Goal: Information Seeking & Learning: Find specific fact

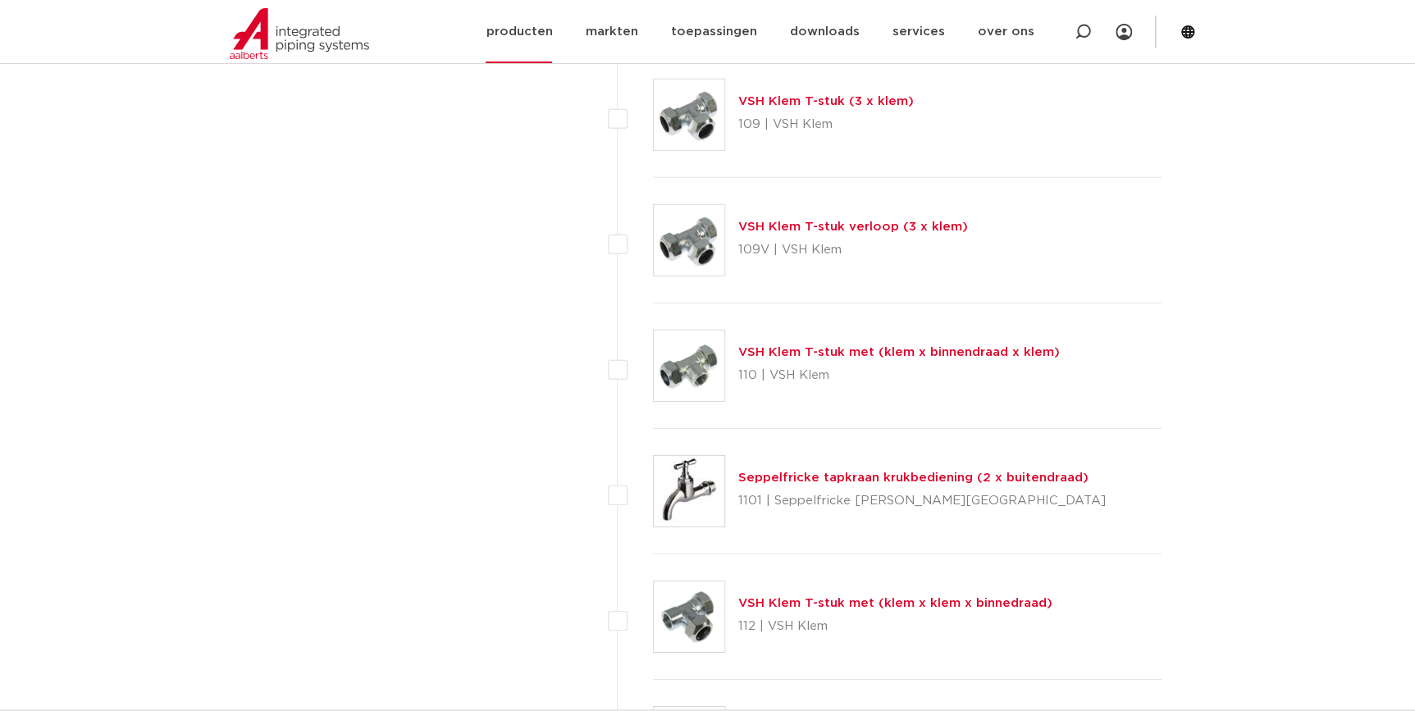
click at [551, 31] on link "producten" at bounding box center [518, 31] width 66 height 63
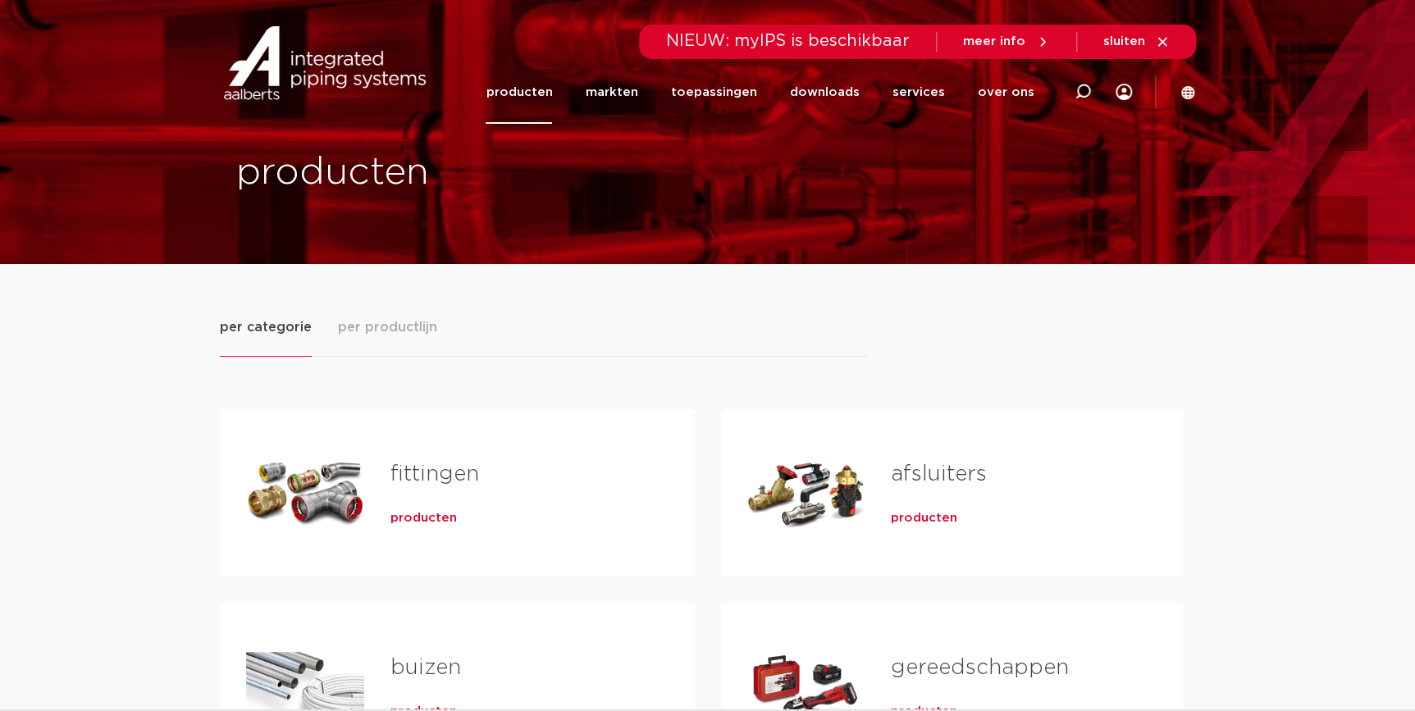
click at [421, 496] on h2 "fittingen" at bounding box center [516, 478] width 252 height 38
click at [418, 518] on span "producten" at bounding box center [423, 518] width 66 height 16
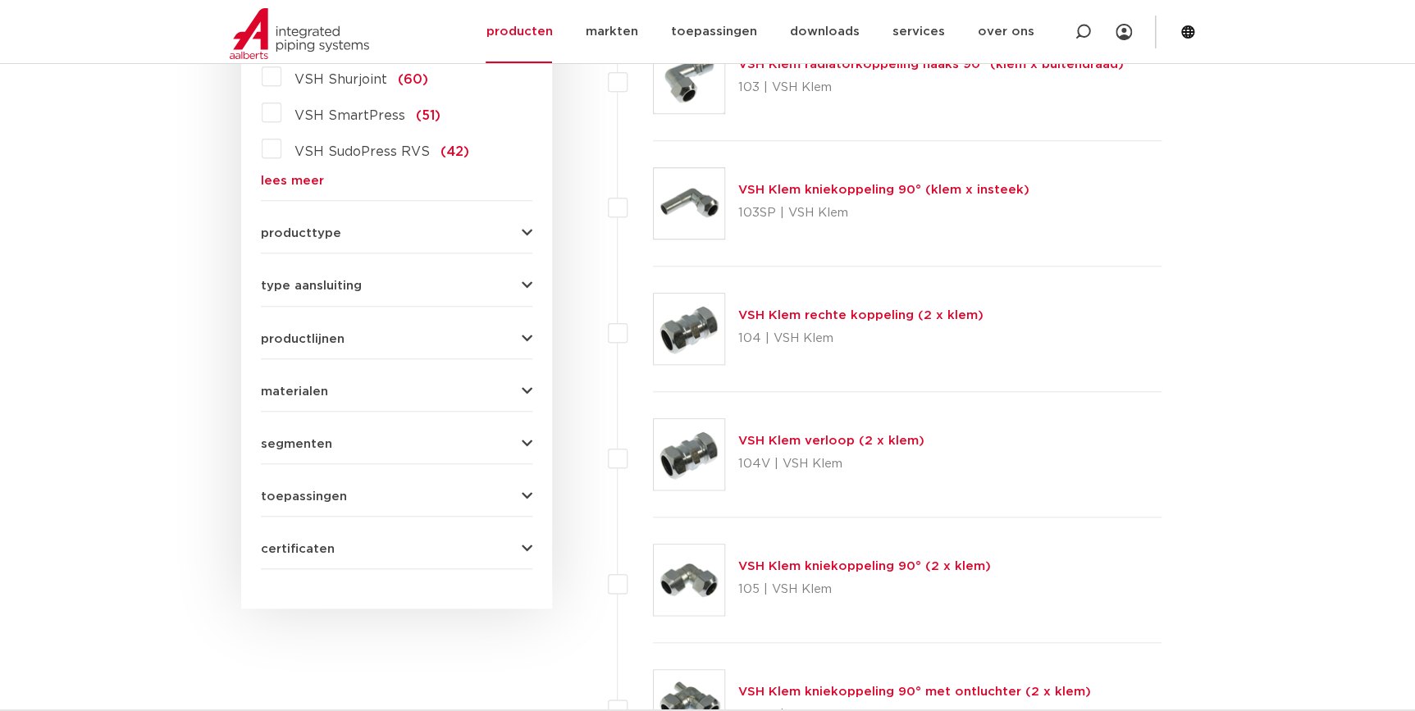
scroll to position [297, 0]
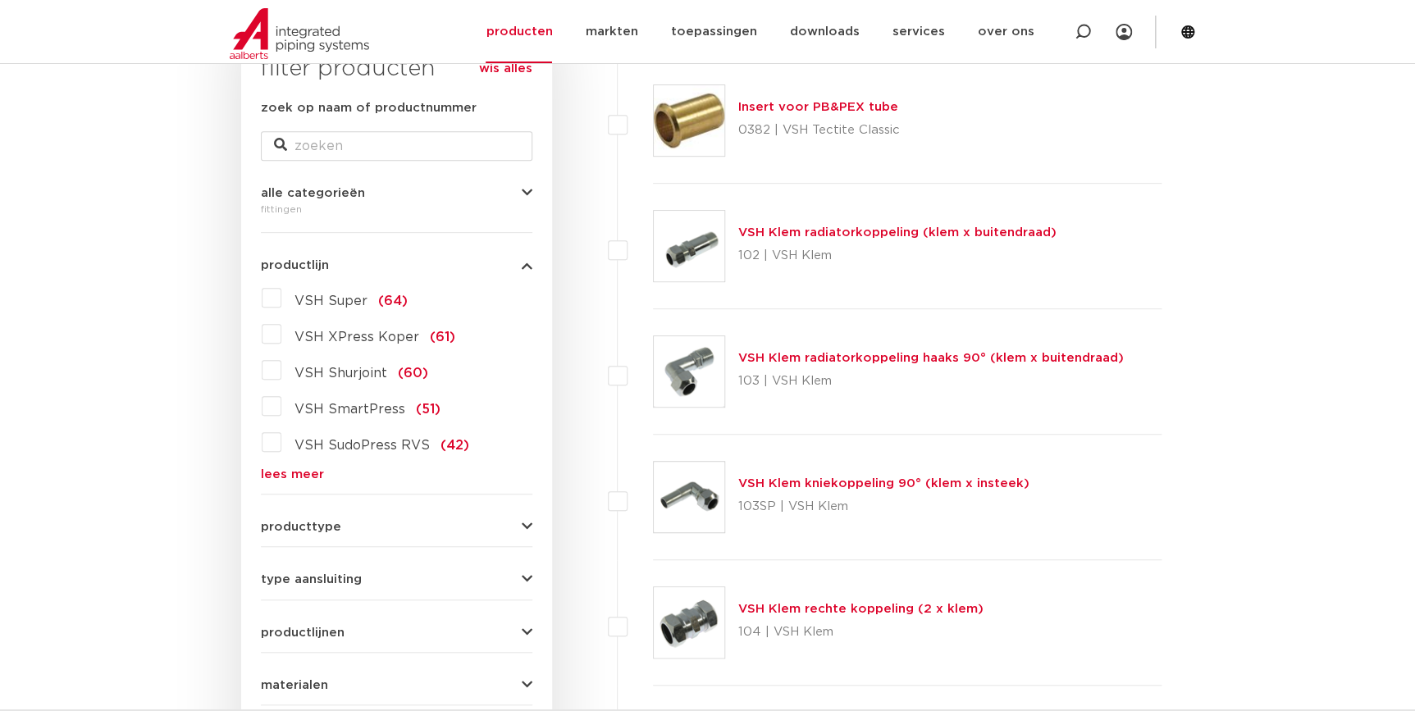
click at [300, 476] on link "lees meer" at bounding box center [396, 474] width 271 height 12
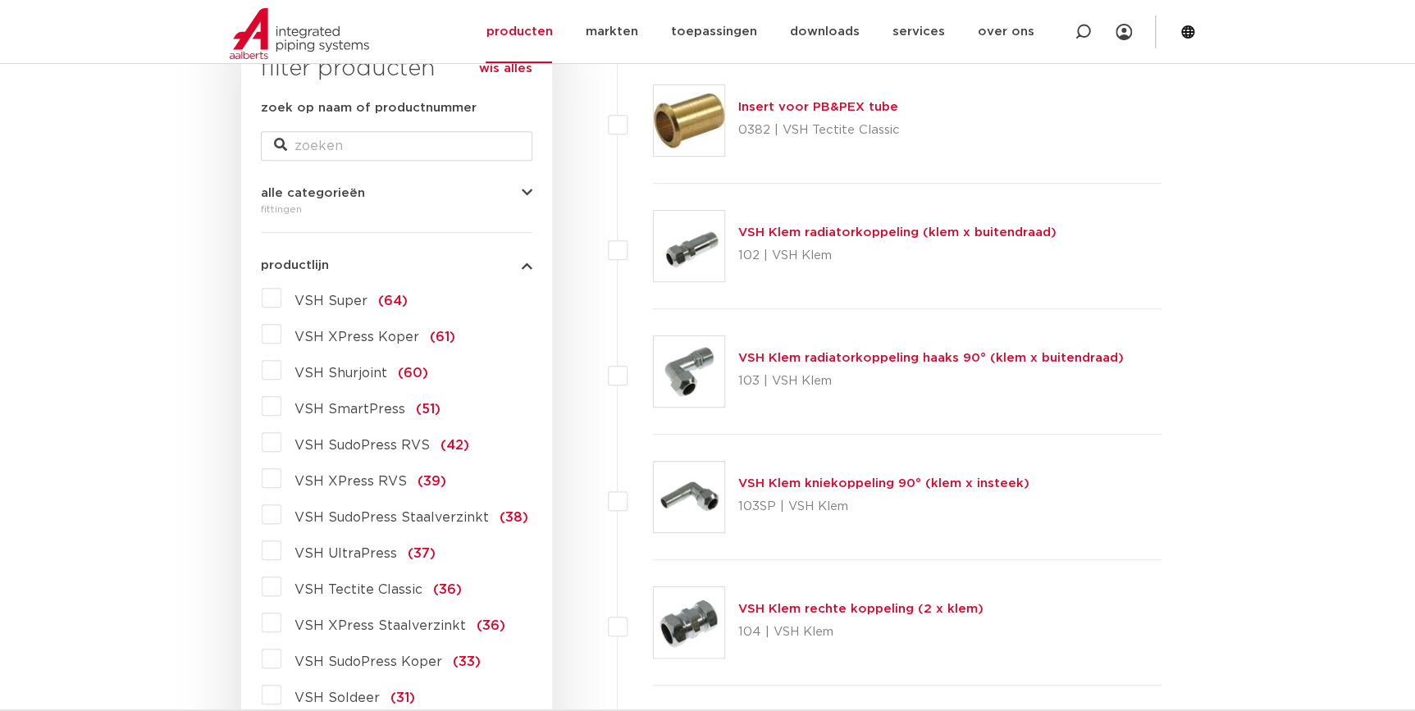
click at [281, 663] on label "VSH SudoPress Koper (33)" at bounding box center [380, 658] width 199 height 26
click at [0, 0] on input "VSH SudoPress Koper (33)" at bounding box center [0, 0] width 0 height 0
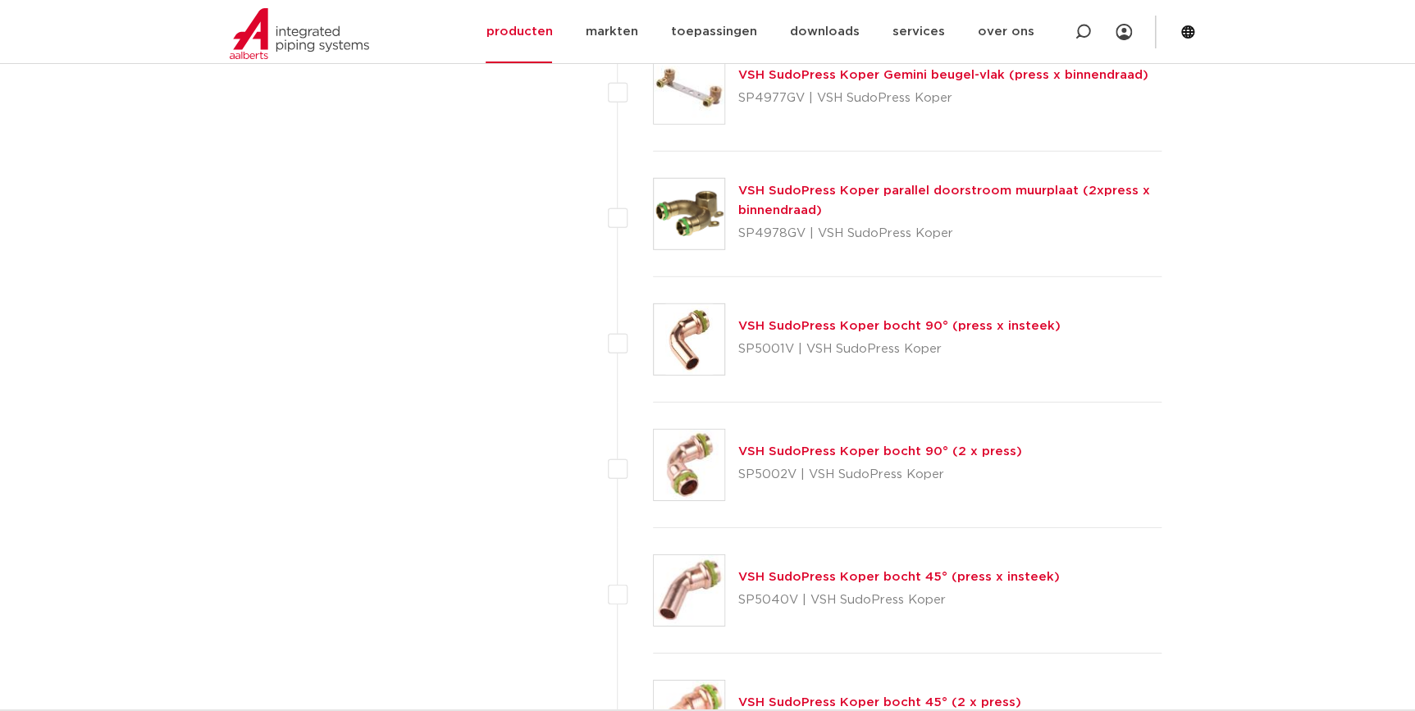
scroll to position [2236, 0]
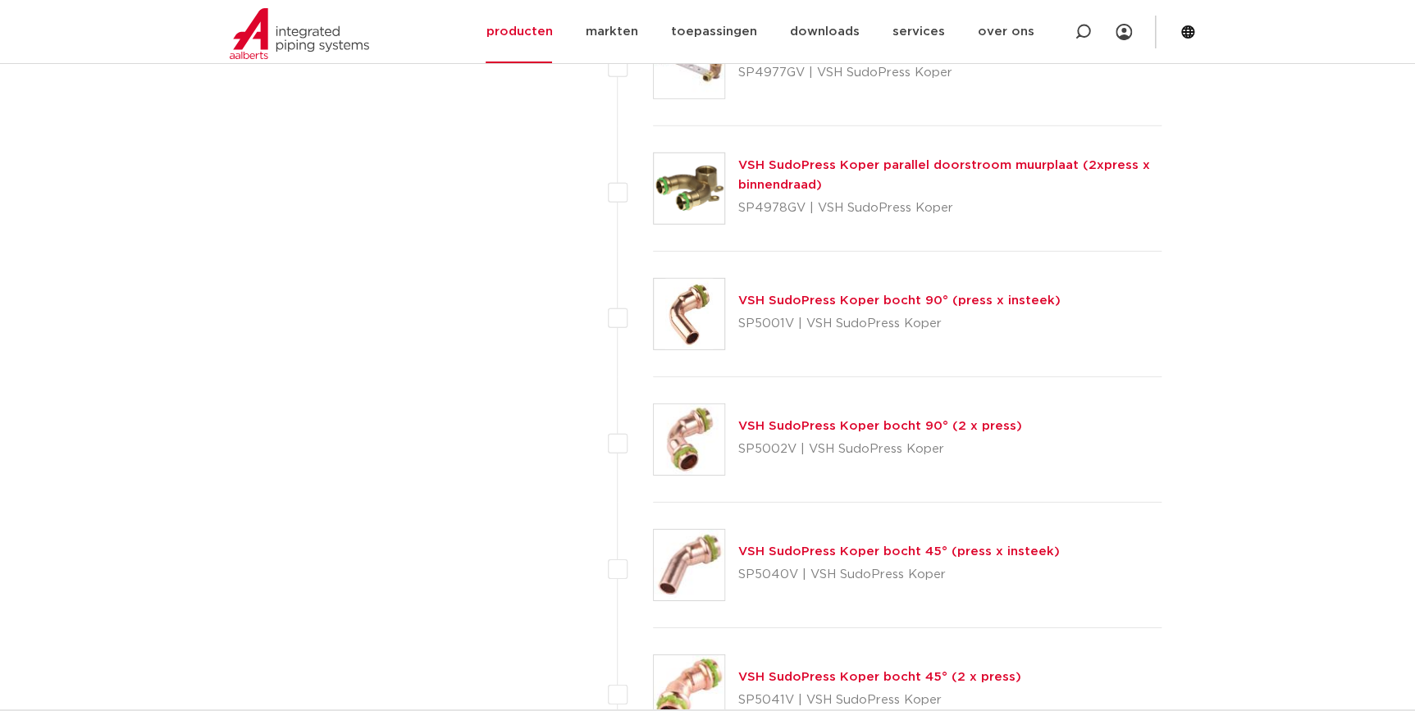
click at [806, 423] on link "VSH SudoPress Koper bocht 90° (2 x press)" at bounding box center [880, 426] width 284 height 12
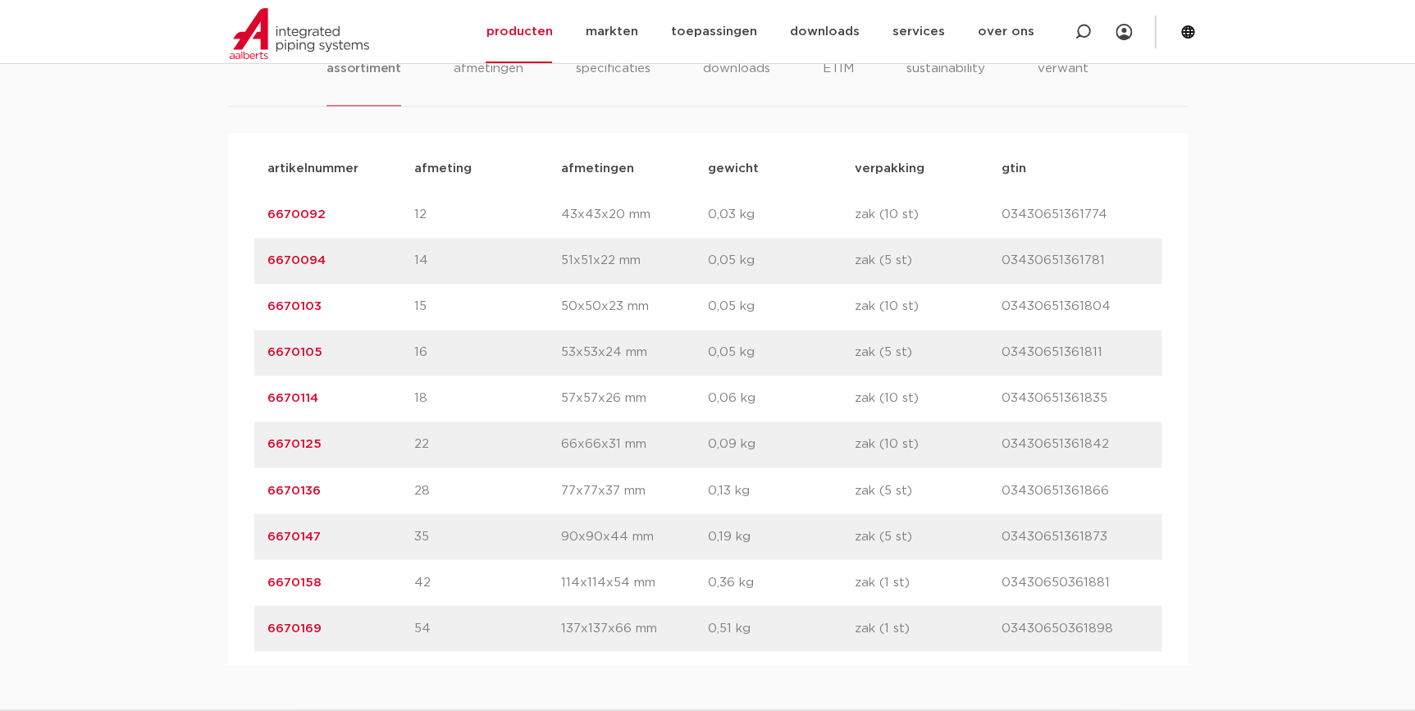
scroll to position [1043, 0]
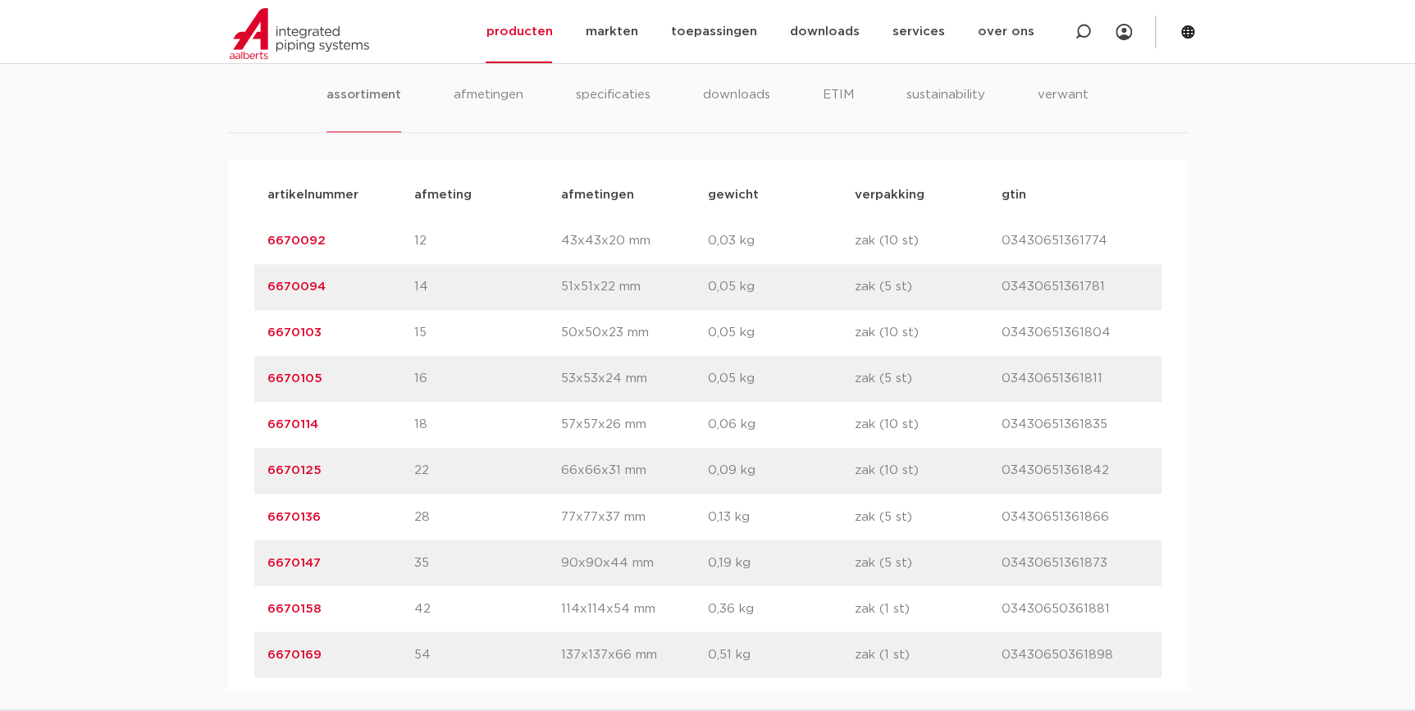
click at [444, 200] on p "afmeting" at bounding box center [487, 195] width 147 height 20
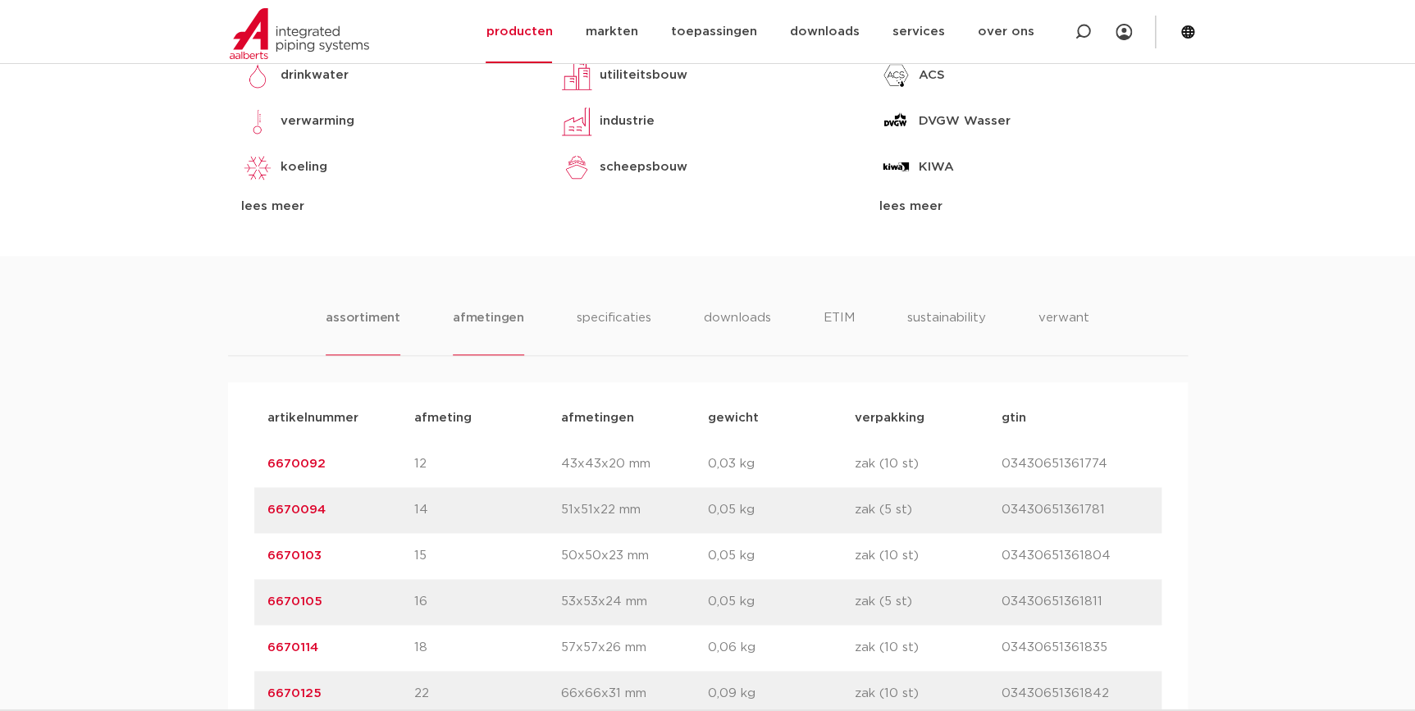
click at [474, 311] on li "afmetingen" at bounding box center [488, 331] width 71 height 47
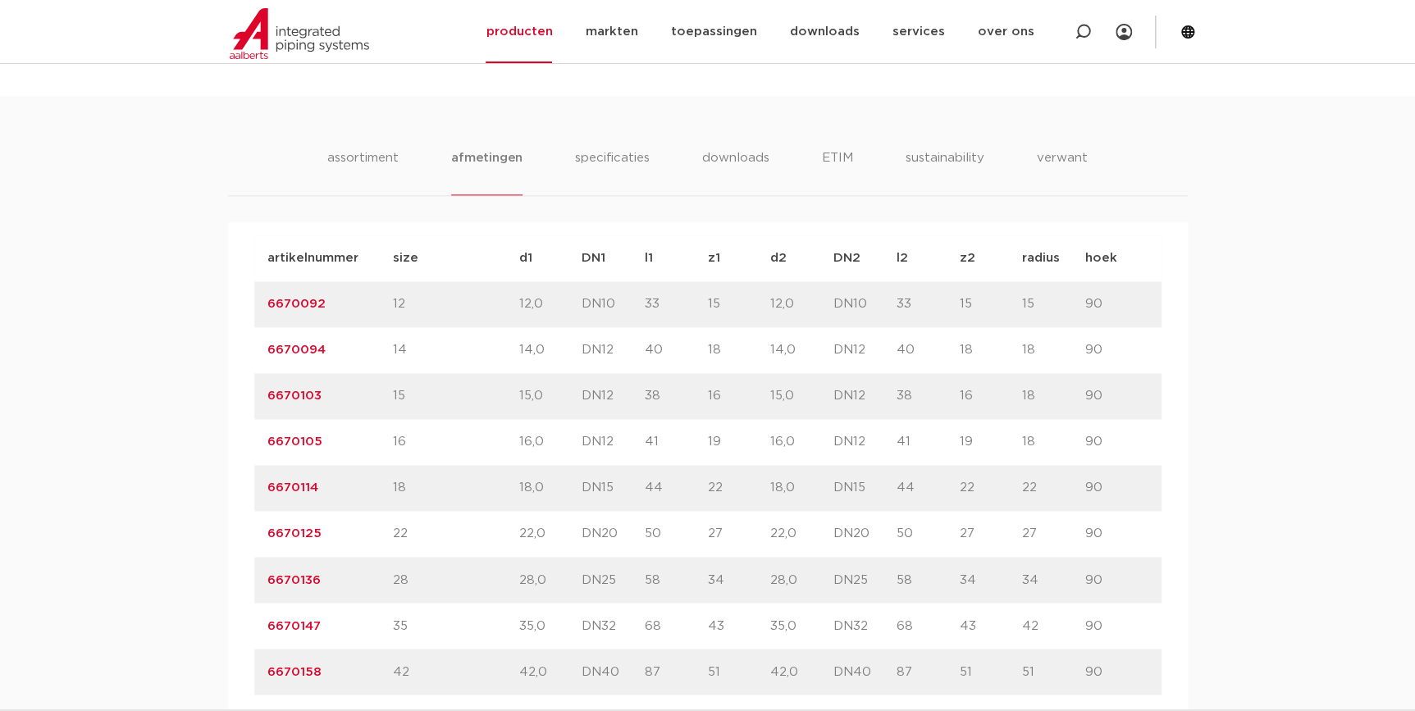
scroll to position [968, 0]
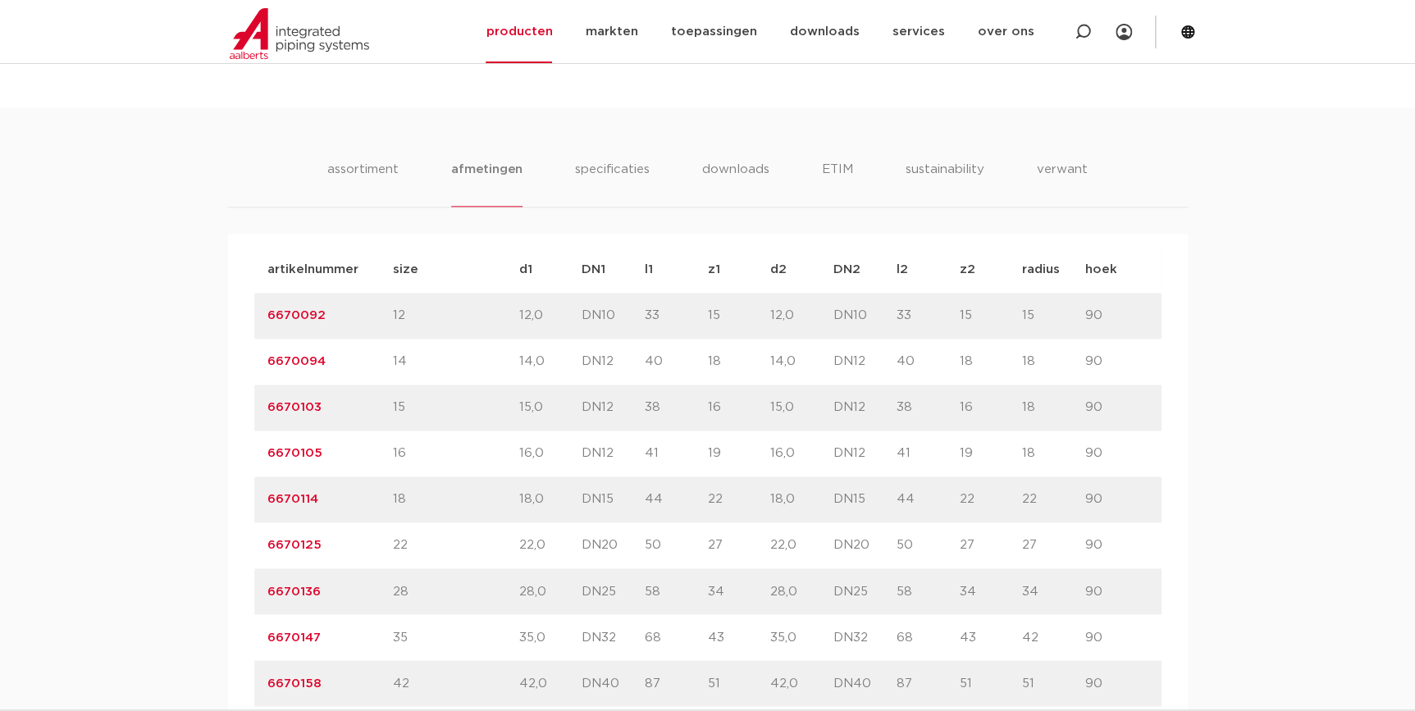
drag, startPoint x: 329, startPoint y: 320, endPoint x: 264, endPoint y: 317, distance: 64.9
click at [264, 317] on div "artikelnummer 6670092 size 12" at bounding box center [707, 316] width 907 height 46
copy link "6670092"
drag, startPoint x: 343, startPoint y: 367, endPoint x: 256, endPoint y: 373, distance: 87.2
click at [256, 373] on div "artikelnummer 6670094 size 14" at bounding box center [707, 362] width 907 height 46
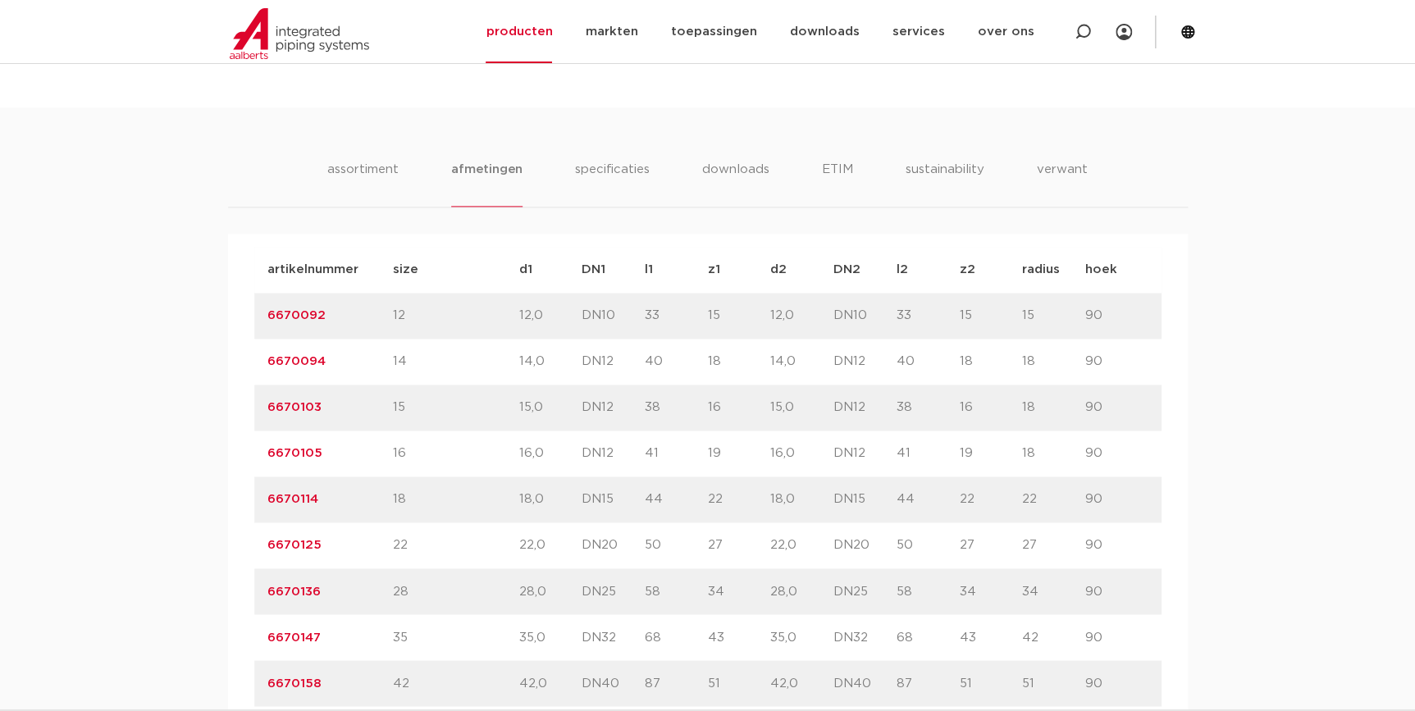
copy link "6670094"
drag, startPoint x: 328, startPoint y: 409, endPoint x: 234, endPoint y: 411, distance: 94.3
copy link "6670103"
click at [364, 399] on div "artikelnummer 6670103" at bounding box center [329, 408] width 125 height 20
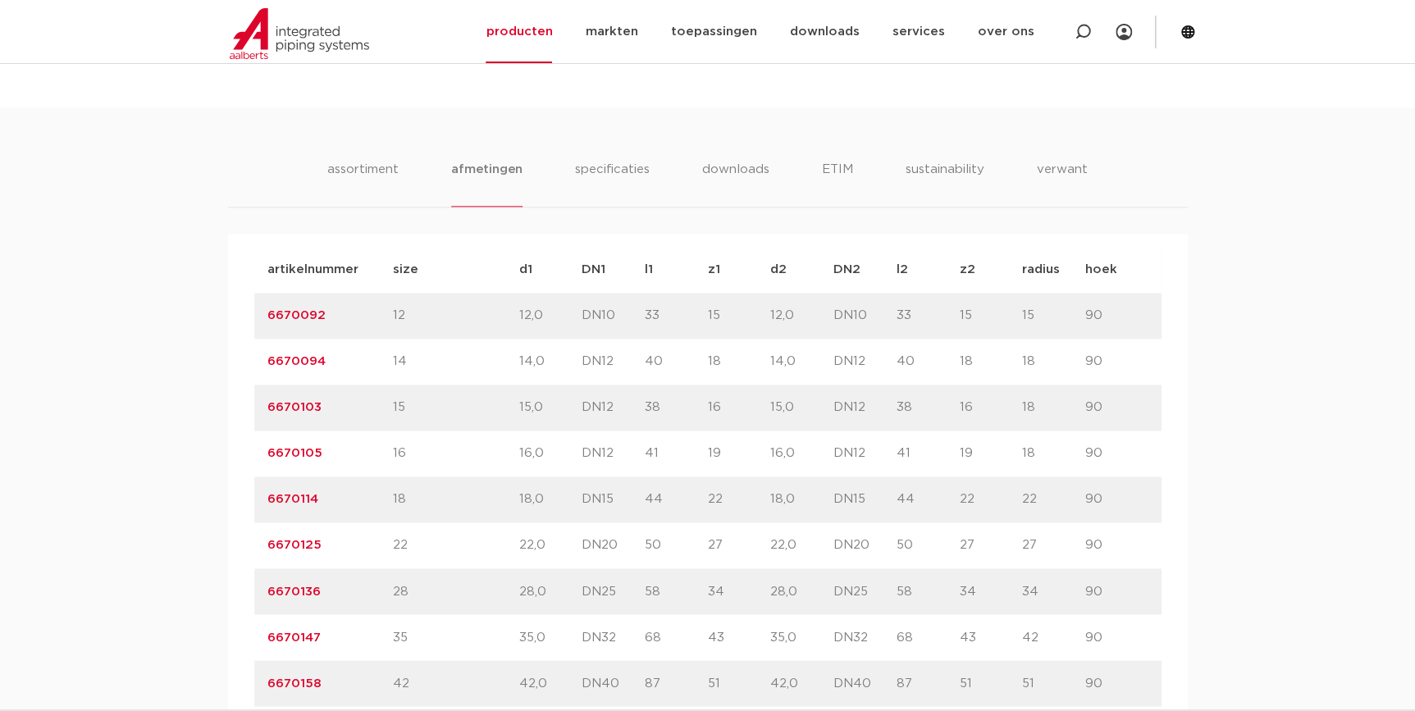
drag, startPoint x: 346, startPoint y: 404, endPoint x: 162, endPoint y: 415, distance: 184.0
click at [162, 415] on div "assortiment [GEOGRAPHIC_DATA] specificaties downloads ETIM sustainability verwa…" at bounding box center [707, 724] width 1415 height 1235
copy link "6670103"
drag, startPoint x: 313, startPoint y: 460, endPoint x: 174, endPoint y: 458, distance: 139.4
click at [174, 458] on div "assortiment [GEOGRAPHIC_DATA] specificaties downloads ETIM sustainability verwa…" at bounding box center [707, 724] width 1415 height 1235
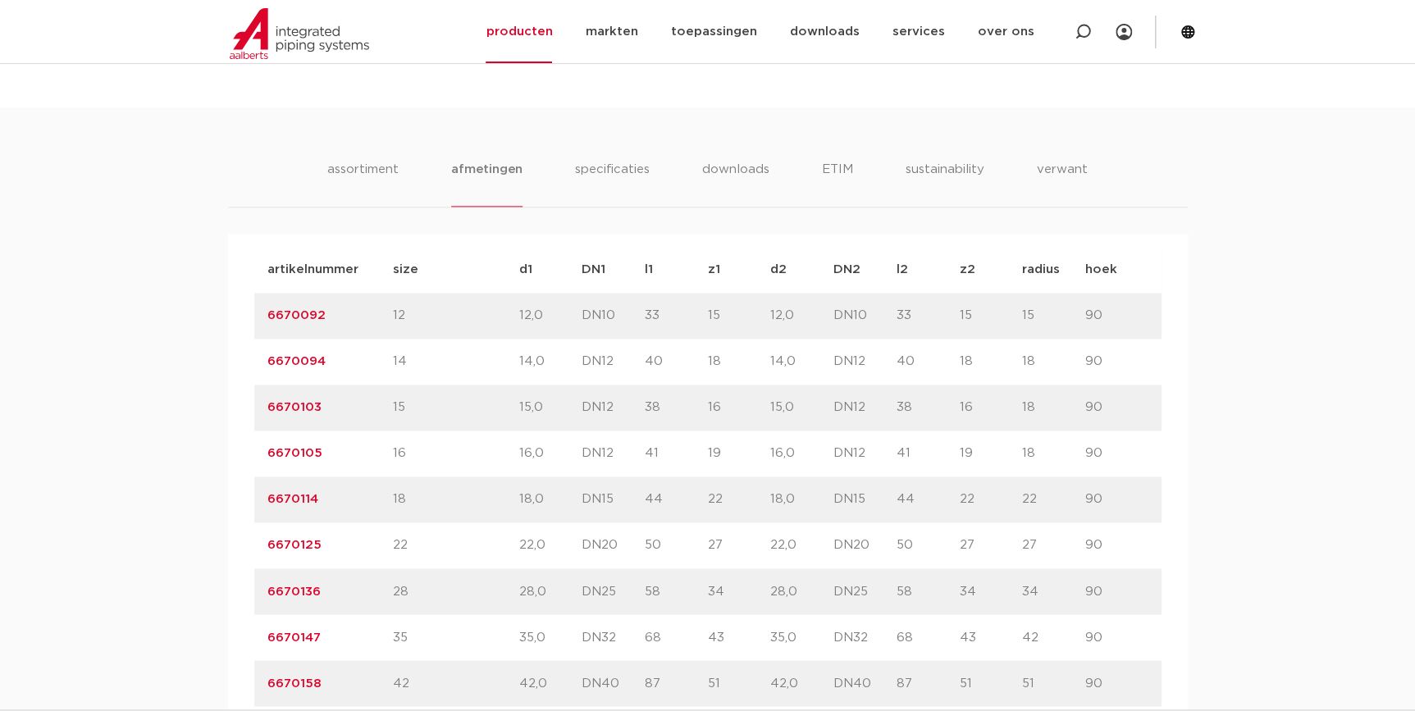
drag, startPoint x: 349, startPoint y: 462, endPoint x: 169, endPoint y: 453, distance: 180.6
click at [169, 453] on div "assortiment [GEOGRAPHIC_DATA] specificaties downloads ETIM sustainability verwa…" at bounding box center [707, 724] width 1415 height 1235
copy link "6670105"
drag, startPoint x: 320, startPoint y: 494, endPoint x: 98, endPoint y: 512, distance: 222.9
click at [98, 512] on div "assortiment [GEOGRAPHIC_DATA] specificaties downloads ETIM sustainability verwa…" at bounding box center [707, 724] width 1415 height 1235
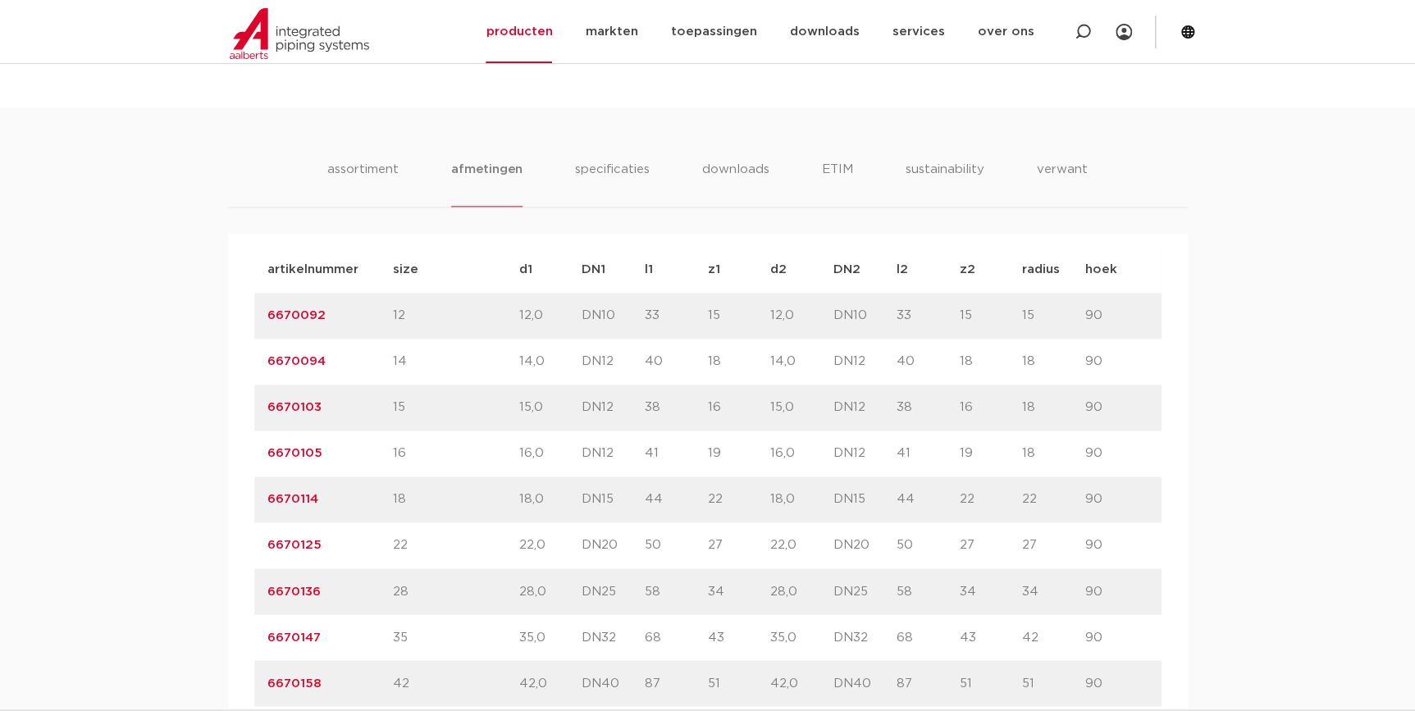
copy link "6670114"
drag, startPoint x: 328, startPoint y: 541, endPoint x: 228, endPoint y: 549, distance: 100.4
copy link "6670125"
drag, startPoint x: 327, startPoint y: 607, endPoint x: 204, endPoint y: 584, distance: 125.1
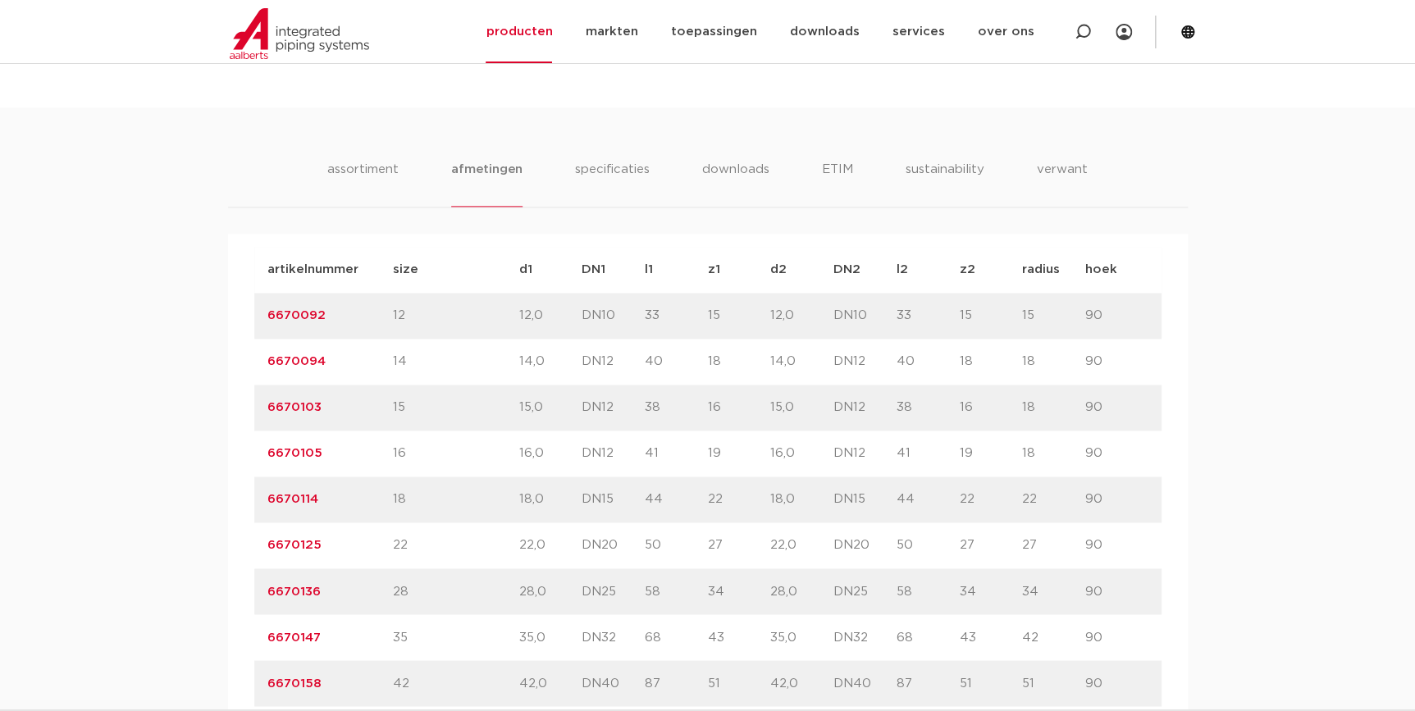
click at [204, 584] on div "assortiment [GEOGRAPHIC_DATA] specificaties downloads ETIM sustainability verwa…" at bounding box center [707, 724] width 1415 height 1235
copy link "6670136"
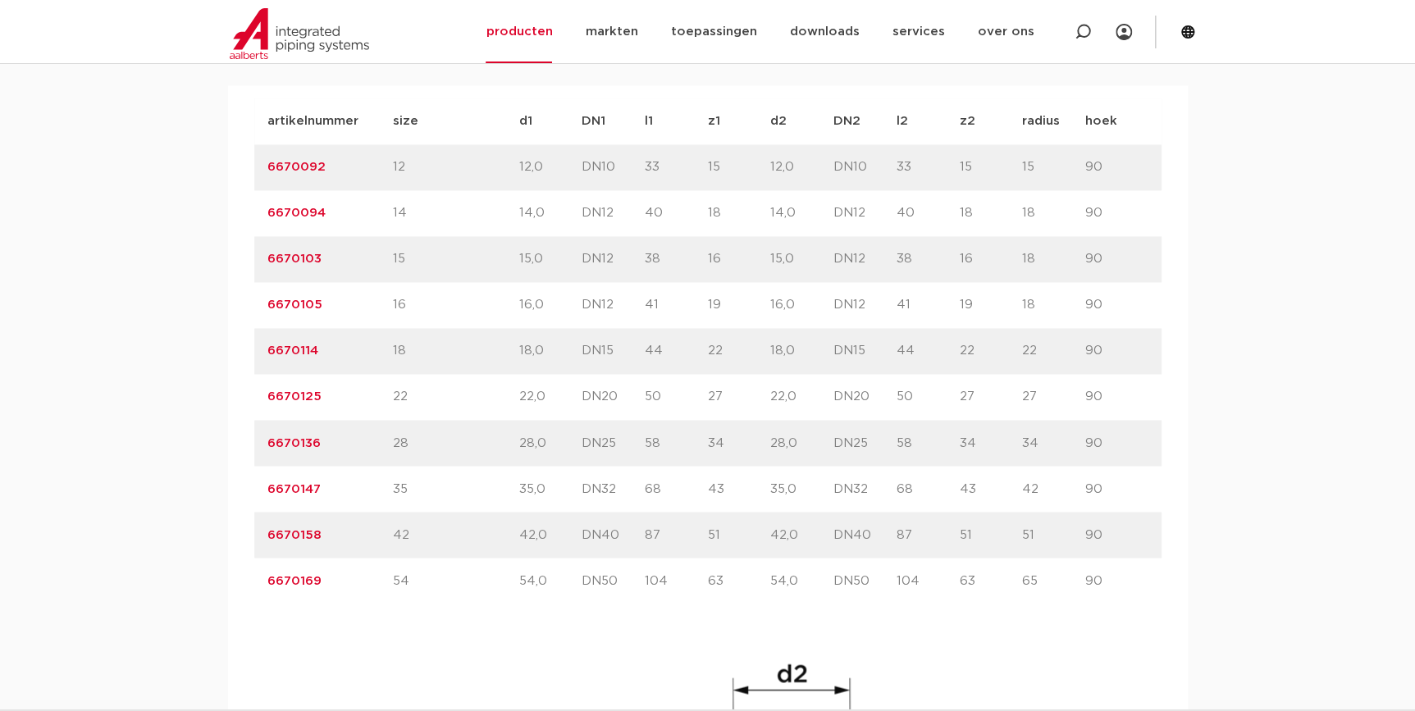
scroll to position [1118, 0]
drag, startPoint x: 330, startPoint y: 489, endPoint x: 204, endPoint y: 489, distance: 125.5
click at [204, 489] on div "assortiment [GEOGRAPHIC_DATA] specificaties downloads ETIM sustainability verwa…" at bounding box center [707, 575] width 1415 height 1235
copy link "6670147"
drag, startPoint x: 323, startPoint y: 541, endPoint x: 254, endPoint y: 529, distance: 70.0
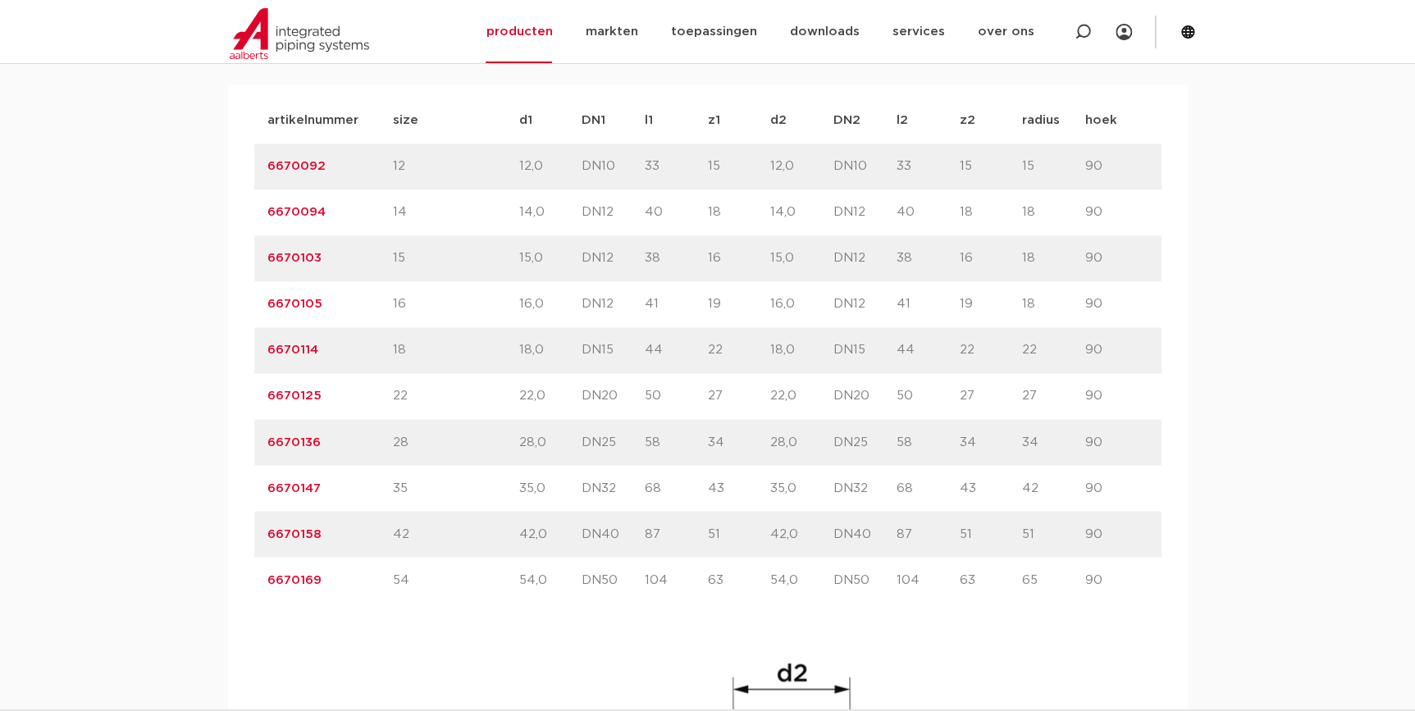
click at [254, 529] on div "artikelnummer 6670158 size 42" at bounding box center [707, 534] width 907 height 46
copy link "6670158"
drag, startPoint x: 320, startPoint y: 582, endPoint x: 184, endPoint y: 603, distance: 137.7
click at [184, 603] on div "assortiment [GEOGRAPHIC_DATA] specificaties downloads ETIM sustainability verwa…" at bounding box center [707, 575] width 1415 height 1235
click at [404, 624] on div "artikelnummer size d1 DN1" at bounding box center [707, 626] width 907 height 1056
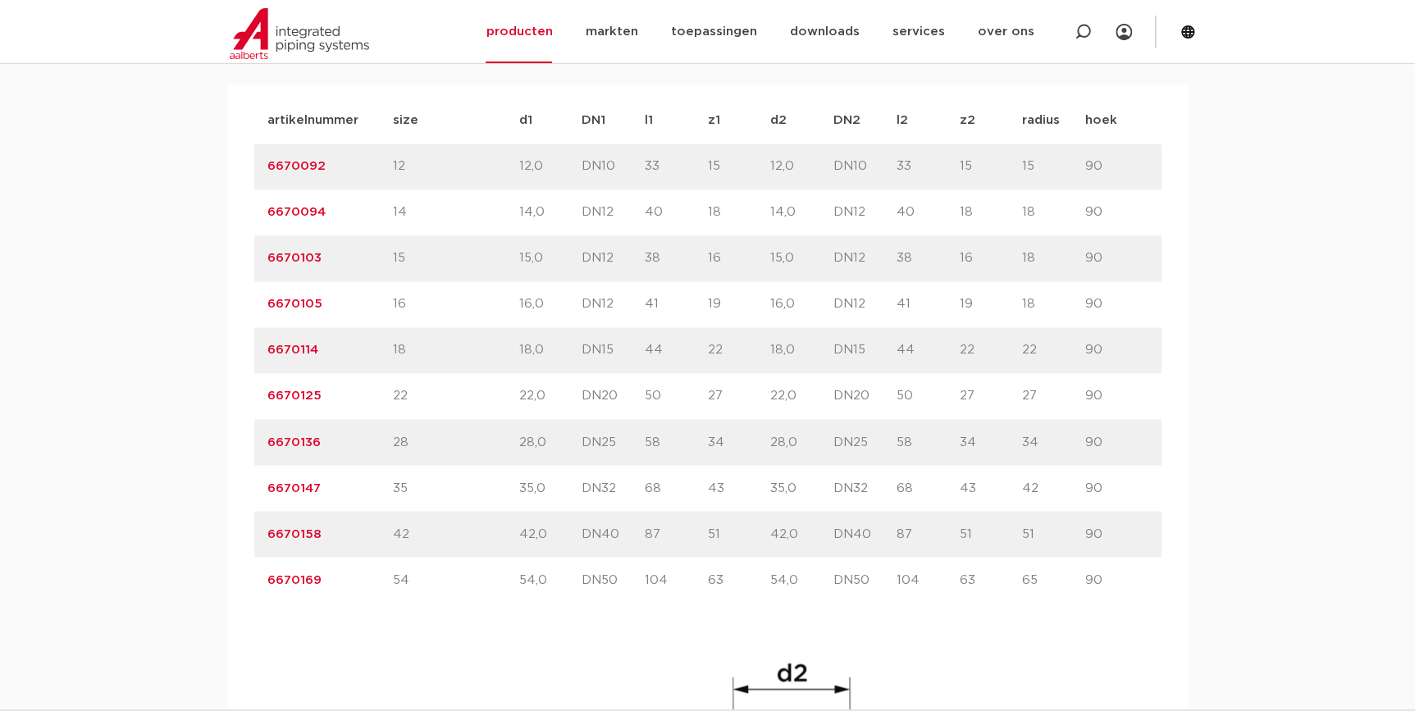
drag, startPoint x: 321, startPoint y: 580, endPoint x: 244, endPoint y: 574, distance: 76.5
click at [244, 574] on div "artikelnummer afmeting [GEOGRAPHIC_DATA] gewicht verpakking gtin artikelnummer …" at bounding box center [707, 638] width 959 height 1109
click at [1389, 371] on div "assortiment [GEOGRAPHIC_DATA] specificaties downloads ETIM sustainability verwa…" at bounding box center [707, 575] width 1415 height 1235
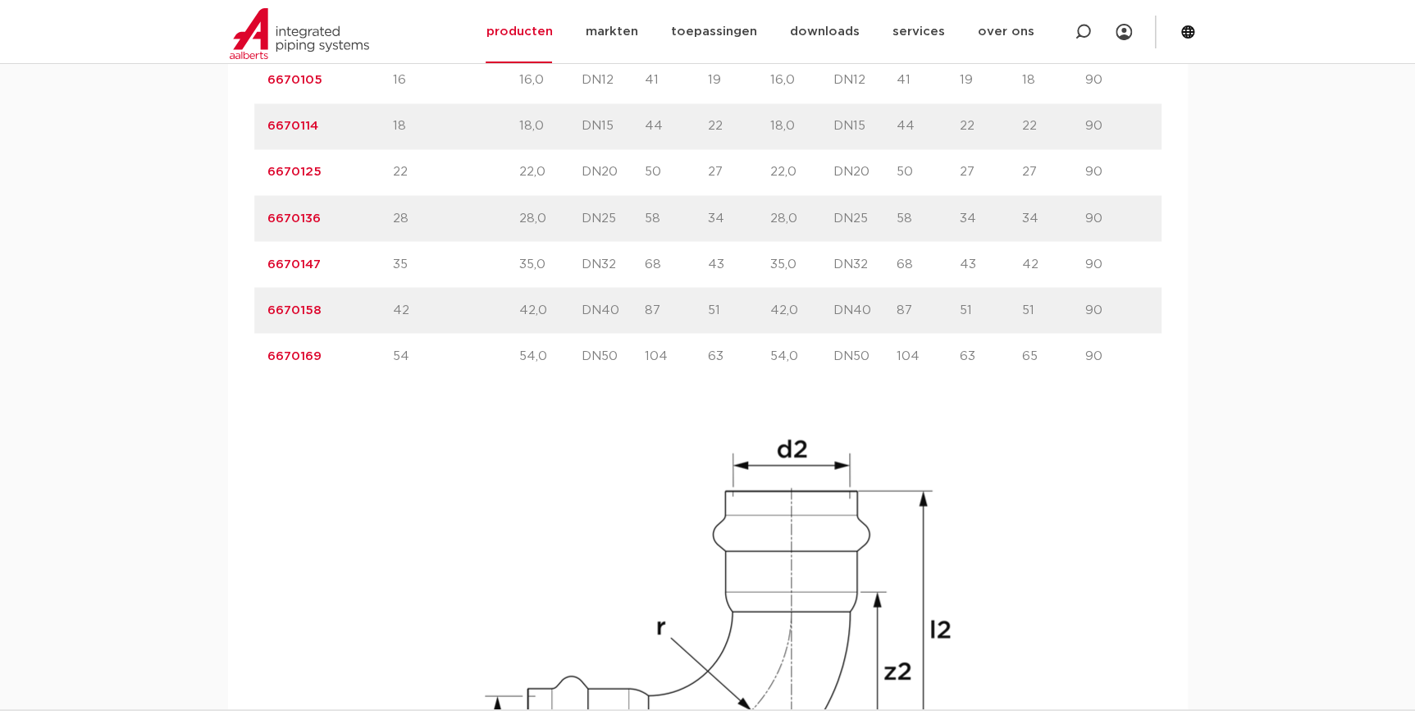
scroll to position [1640, 0]
